Goal: Contribute content

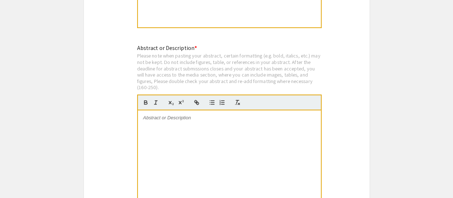
click at [188, 133] on div at bounding box center [229, 164] width 183 height 108
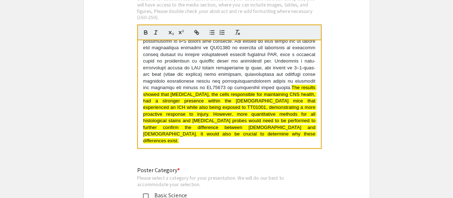
scroll to position [1527, 0]
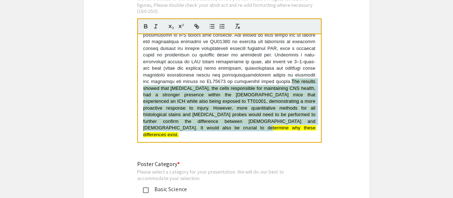
drag, startPoint x: 209, startPoint y: 79, endPoint x: 301, endPoint y: 119, distance: 100.9
click at [301, 119] on p "The results showed that [MEDICAL_DATA], the cells responsible for maintaining C…" at bounding box center [229, 44] width 172 height 185
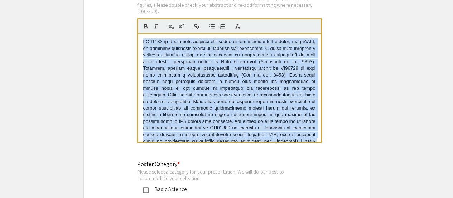
scroll to position [86, 0]
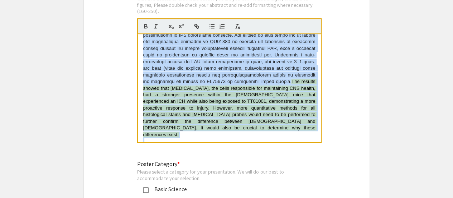
drag, startPoint x: 142, startPoint y: 31, endPoint x: 290, endPoint y: 153, distance: 192.3
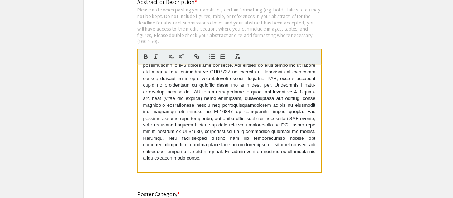
click at [190, 96] on p at bounding box center [229, 71] width 172 height 179
click at [177, 97] on p at bounding box center [229, 71] width 172 height 179
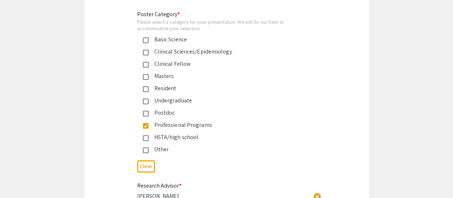
scroll to position [1845, 0]
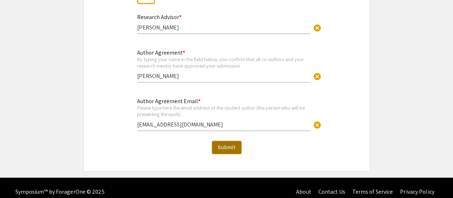
click at [228, 143] on span "Submit" at bounding box center [227, 147] width 18 height 8
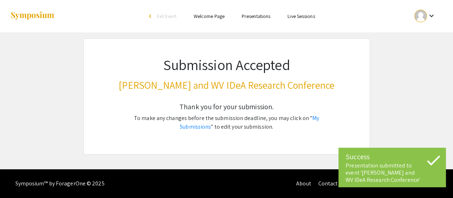
scroll to position [0, 0]
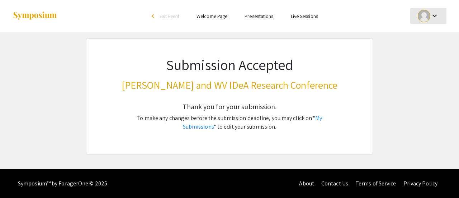
click at [433, 17] on mat-icon "keyboard_arrow_down" at bounding box center [434, 15] width 9 height 9
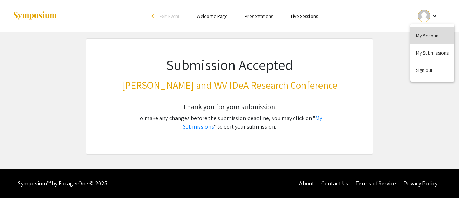
click at [430, 31] on button "My Account" at bounding box center [432, 35] width 44 height 17
